Goal: Task Accomplishment & Management: Use online tool/utility

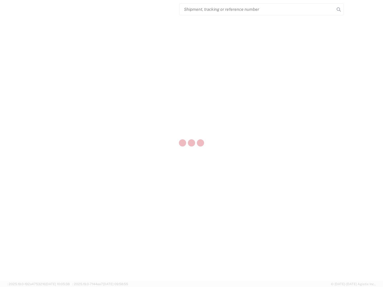
select select "US"
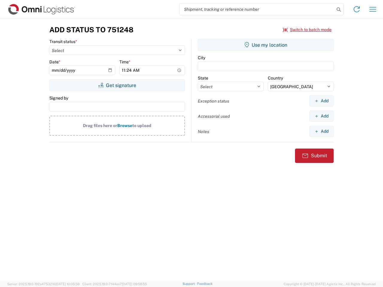
click at [257, 9] on input "search" at bounding box center [256, 9] width 155 height 11
click at [338, 10] on icon at bounding box center [338, 9] width 8 height 8
click at [356, 9] on icon at bounding box center [356, 9] width 10 height 10
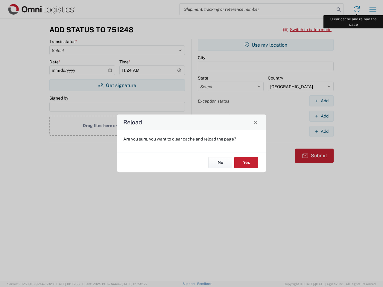
click at [372, 9] on div "Reload Are you sure, you want to clear cache and reload the page? No Yes" at bounding box center [191, 143] width 383 height 287
click at [307, 30] on div "Reload Are you sure, you want to clear cache and reload the page? No Yes" at bounding box center [191, 143] width 383 height 287
click at [117, 85] on div "Reload Are you sure, you want to clear cache and reload the page? No Yes" at bounding box center [191, 143] width 383 height 287
click at [265, 45] on div "Reload Are you sure, you want to clear cache and reload the page? No Yes" at bounding box center [191, 143] width 383 height 287
click at [321, 101] on div "Reload Are you sure, you want to clear cache and reload the page? No Yes" at bounding box center [191, 143] width 383 height 287
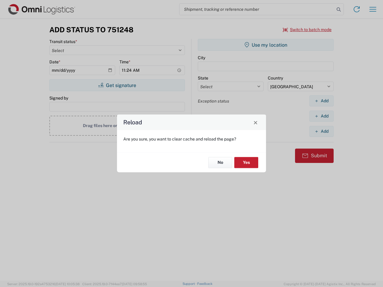
click at [321, 116] on div "Reload Are you sure, you want to clear cache and reload the page? No Yes" at bounding box center [191, 143] width 383 height 287
click at [321, 131] on div "Reload Are you sure, you want to clear cache and reload the page? No Yes" at bounding box center [191, 143] width 383 height 287
